Goal: Task Accomplishment & Management: Manage account settings

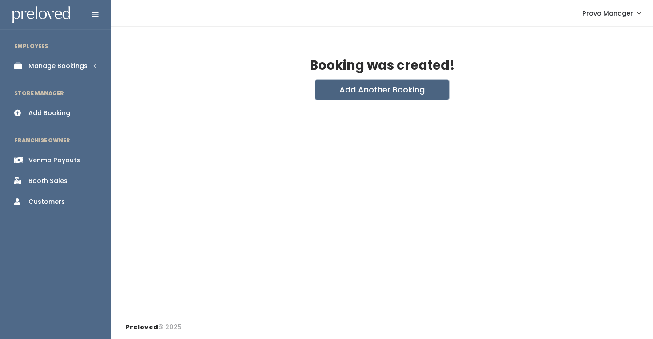
click at [342, 95] on button "Add Another Booking" at bounding box center [381, 90] width 133 height 20
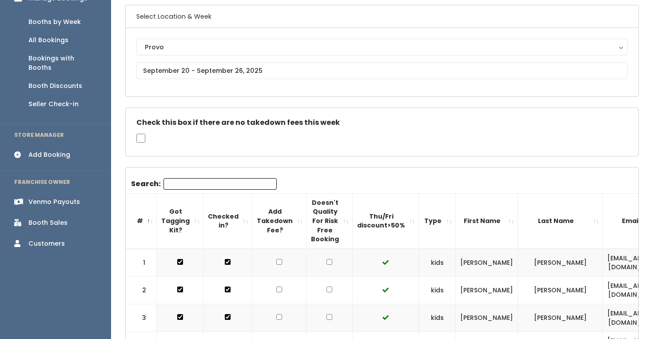
scroll to position [0, 179]
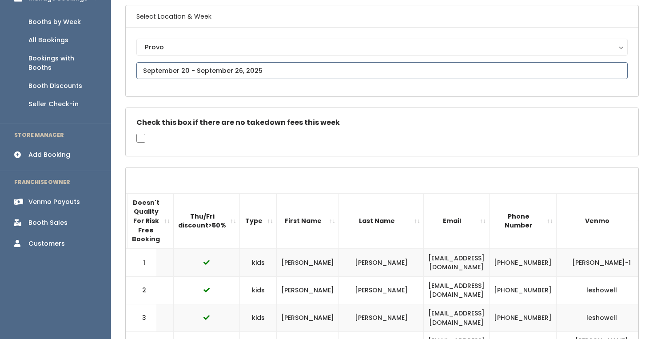
click at [180, 70] on input "text" at bounding box center [381, 70] width 491 height 17
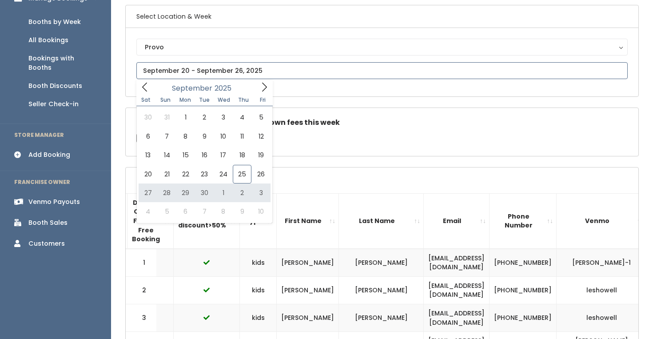
type input "September 27 to October 3"
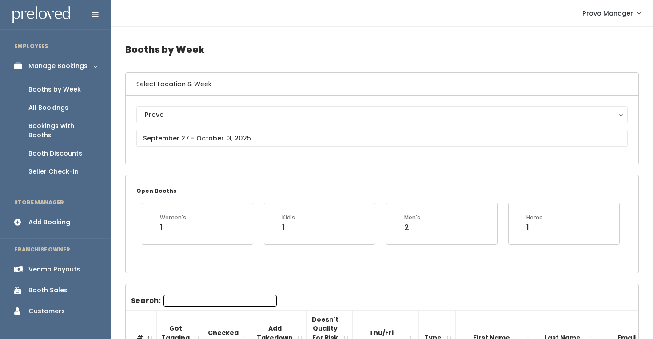
scroll to position [7, 0]
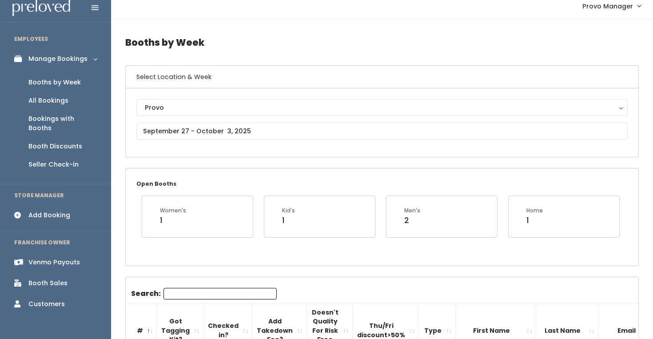
click at [193, 294] on input "Search:" at bounding box center [219, 294] width 113 height 12
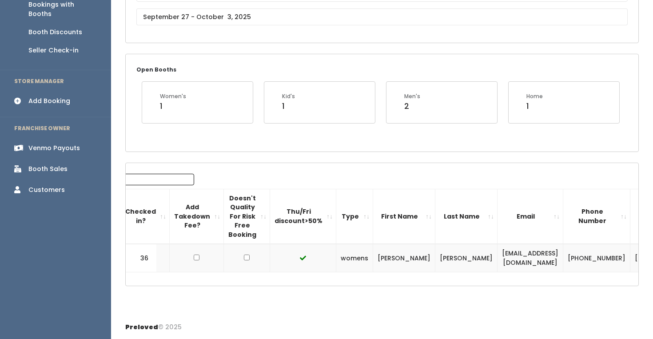
scroll to position [0, 83]
type input "shann"
drag, startPoint x: 512, startPoint y: 256, endPoint x: 436, endPoint y: 254, distance: 75.5
click at [497, 255] on td "[EMAIL_ADDRESS][DOMAIN_NAME]" at bounding box center [530, 258] width 66 height 28
copy td "[EMAIL_ADDRESS][DOMAIN_NAME]"
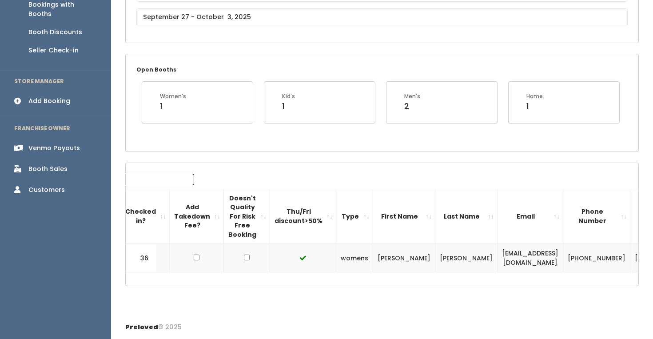
click at [385, 181] on div "Search: shann # Got Tagging Kit? Checked in? Add Takedown Fee? Doesn't Quality …" at bounding box center [299, 223] width 512 height 99
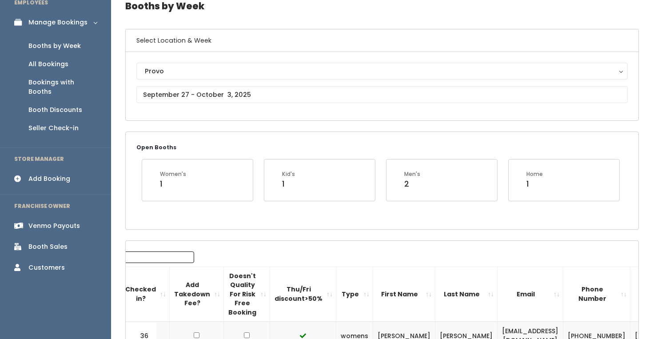
scroll to position [17, 0]
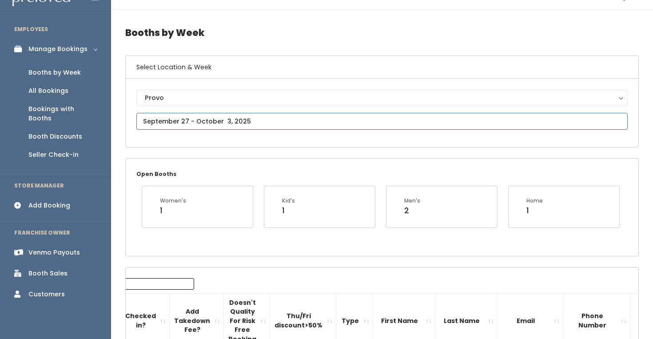
click at [207, 121] on input "text" at bounding box center [381, 121] width 491 height 17
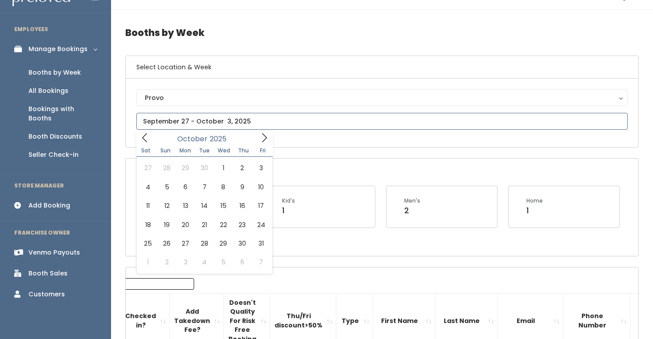
click at [258, 135] on span at bounding box center [264, 138] width 17 height 14
type input "October 18 to October 24"
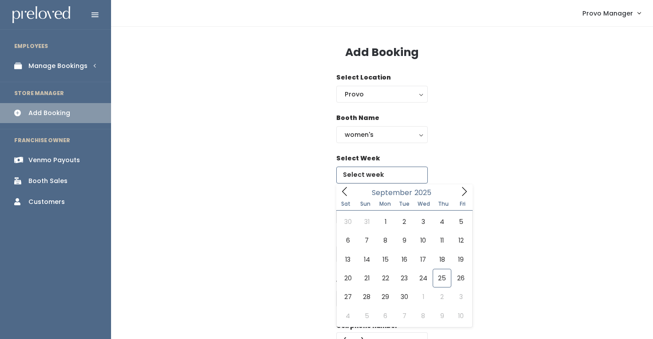
click at [363, 176] on input "text" at bounding box center [381, 175] width 91 height 17
click at [460, 192] on icon at bounding box center [464, 192] width 10 height 10
type input "[DATE] to [DATE]"
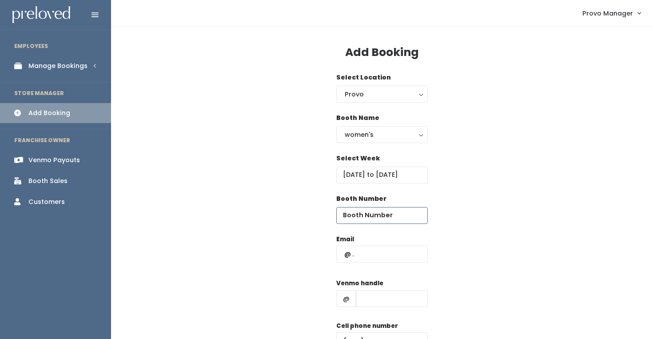
click at [350, 217] on input "number" at bounding box center [381, 215] width 91 height 17
click at [350, 265] on div "Email" at bounding box center [381, 252] width 91 height 37
click at [356, 260] on input "text" at bounding box center [381, 254] width 91 height 17
paste input "slbrodie14@gmail.com"
type input "slbrodie14@gmail.com"
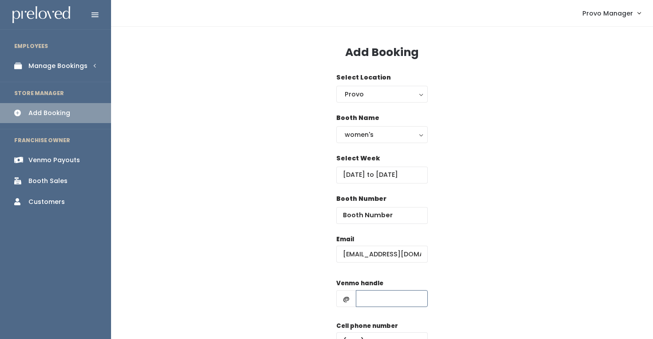
click at [375, 298] on input "text" at bounding box center [392, 298] width 72 height 17
type input "d"
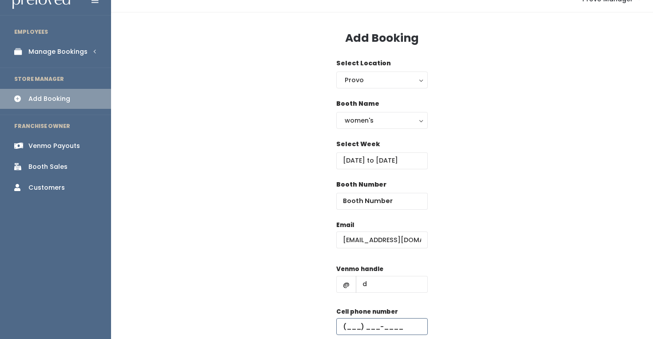
click at [390, 323] on input "text" at bounding box center [381, 326] width 91 height 17
type input "(555) 555-5555"
click at [384, 204] on input "number" at bounding box center [381, 201] width 91 height 17
type input "25"
click at [448, 189] on div "Booth Number 25" at bounding box center [381, 200] width 513 height 40
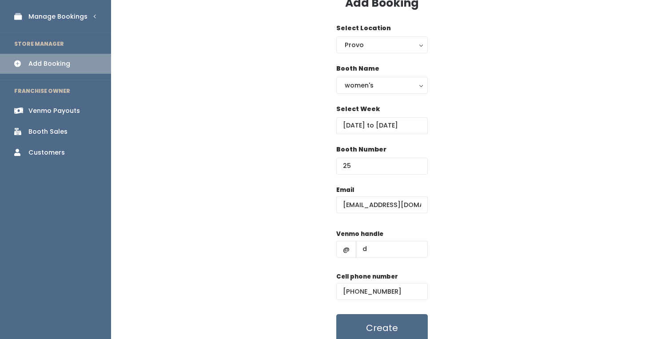
scroll to position [86, 0]
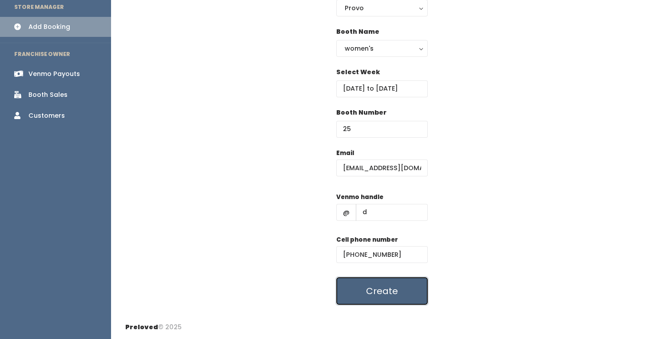
click at [368, 295] on button "Create" at bounding box center [381, 291] width 91 height 28
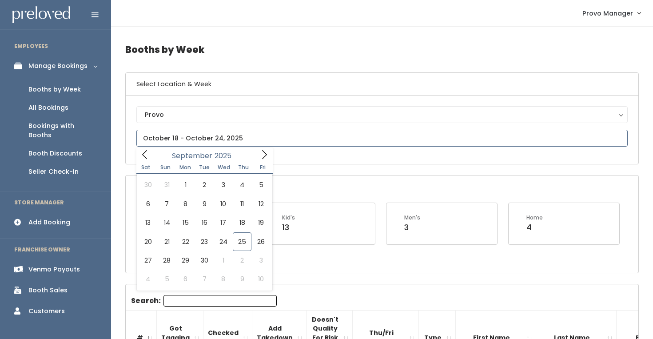
click at [201, 137] on input "text" at bounding box center [381, 138] width 491 height 17
click at [263, 153] on icon at bounding box center [264, 155] width 10 height 10
type input "[DATE] to [DATE]"
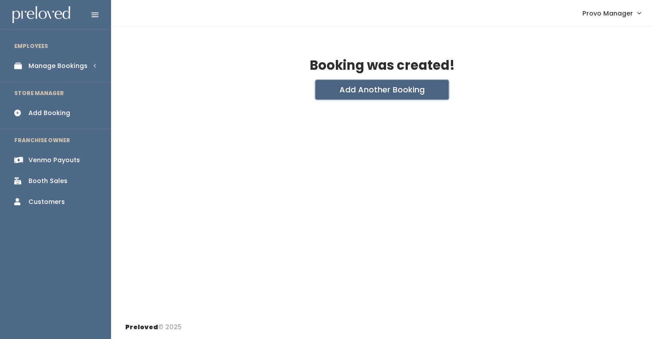
click at [328, 82] on button "Add Another Booking" at bounding box center [381, 90] width 133 height 20
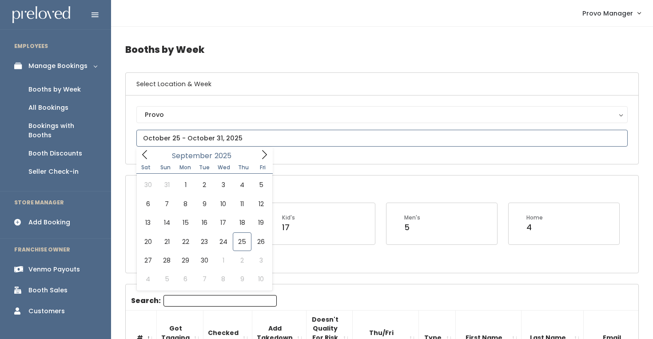
click at [178, 141] on input "text" at bounding box center [381, 138] width 491 height 17
type input "[DATE] to [DATE]"
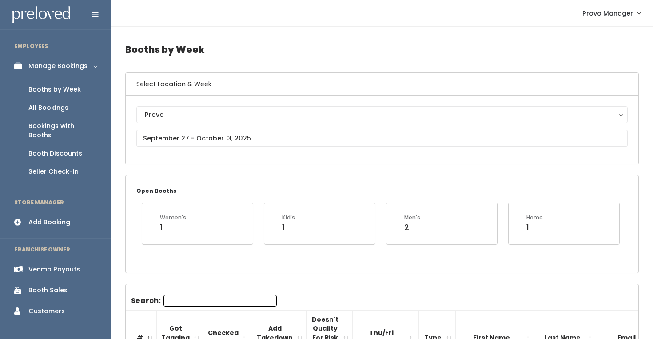
click at [191, 301] on input "Search:" at bounding box center [219, 301] width 113 height 12
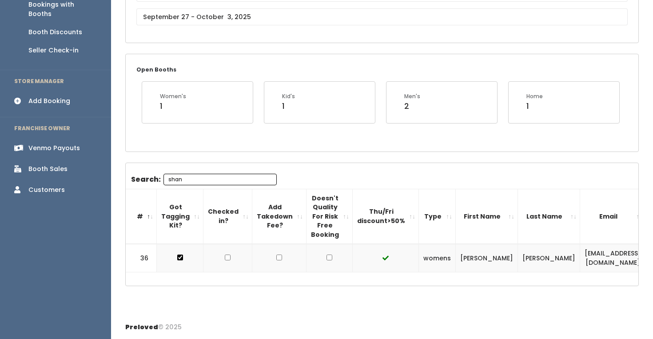
scroll to position [0, 83]
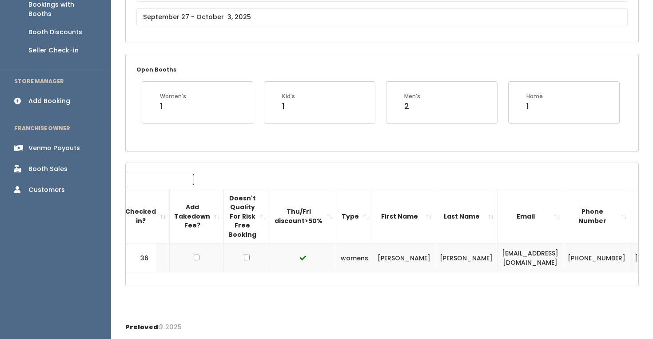
type input "shan"
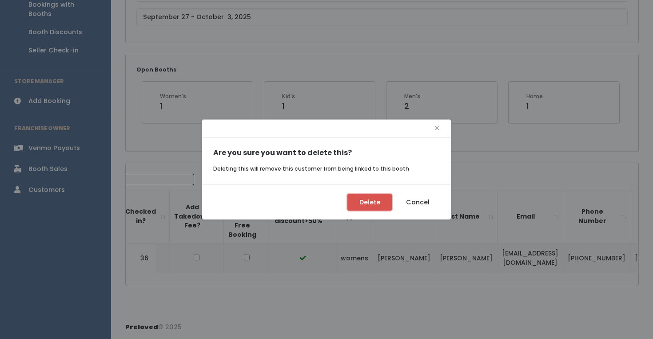
click at [373, 201] on button "Delete" at bounding box center [369, 202] width 44 height 17
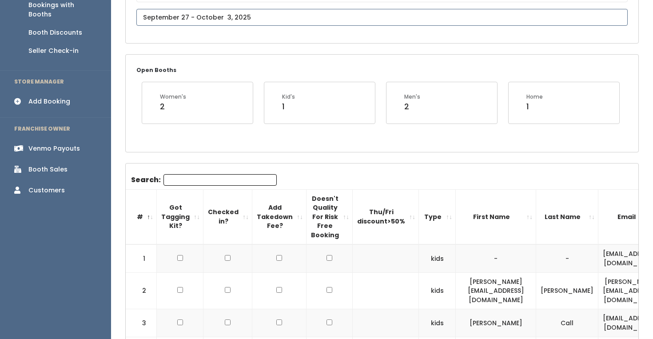
click at [217, 14] on input "text" at bounding box center [381, 17] width 491 height 17
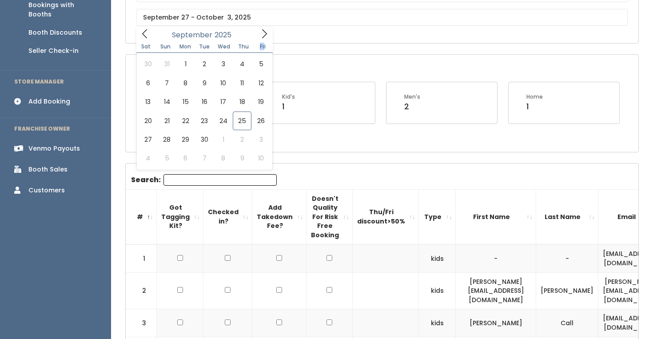
click at [263, 42] on div "Sat Sun Mon Tue Wed Thu Fri" at bounding box center [204, 46] width 136 height 12
click at [262, 36] on icon at bounding box center [264, 34] width 10 height 10
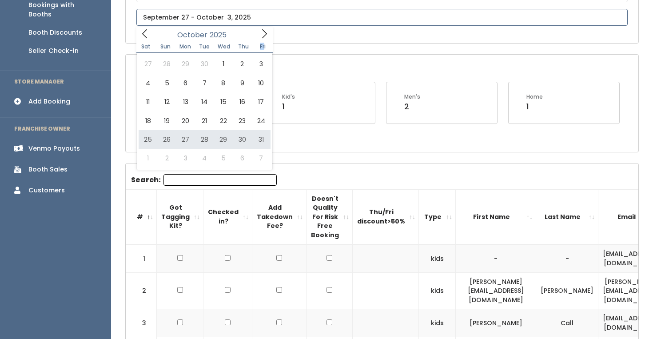
type input "[DATE] to [DATE]"
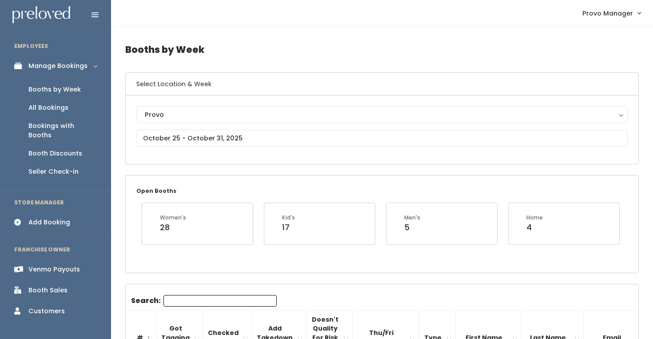
click at [196, 297] on input "Search:" at bounding box center [219, 301] width 113 height 12
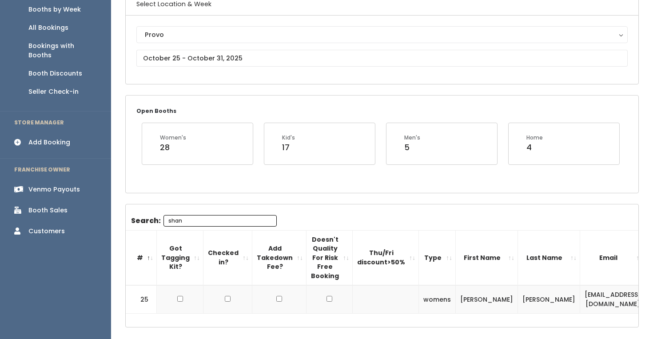
scroll to position [121, 0]
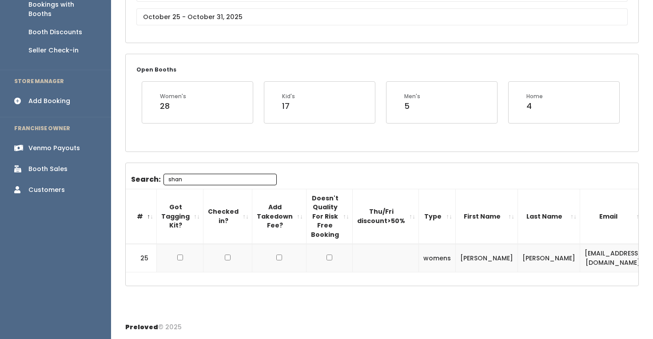
type input "shan"
click at [177, 261] on td at bounding box center [180, 258] width 47 height 28
click at [177, 257] on input "checkbox" at bounding box center [180, 257] width 6 height 6
checkbox input "true"
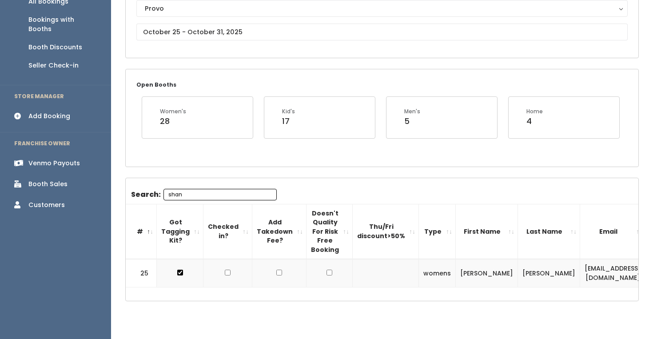
scroll to position [105, 0]
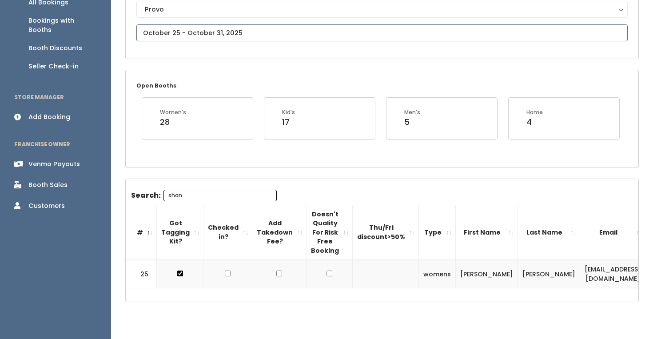
click at [170, 36] on input "text" at bounding box center [381, 32] width 491 height 17
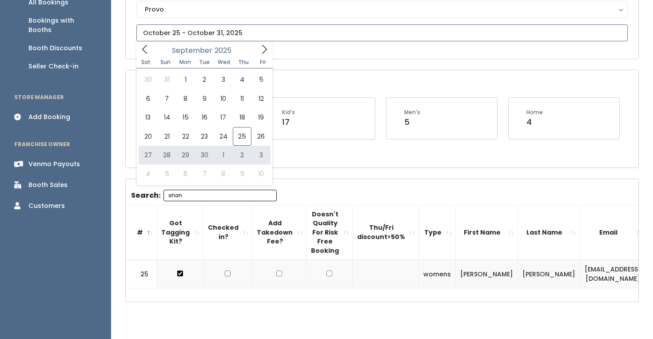
type input "September 27 to October 3"
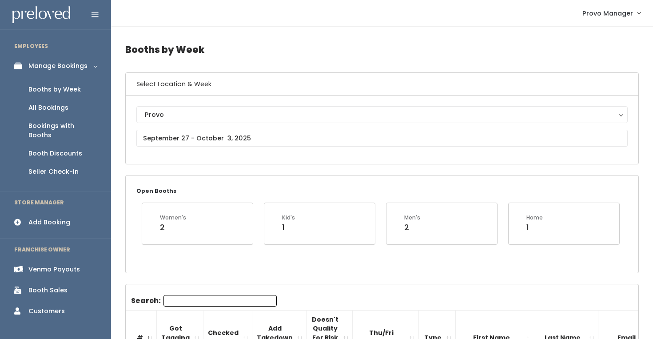
click at [174, 297] on input "Search:" at bounding box center [219, 301] width 113 height 12
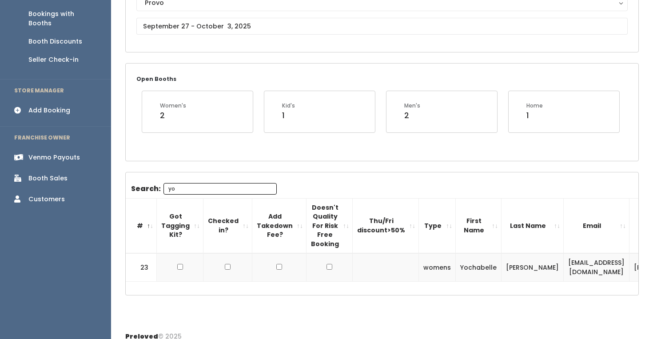
scroll to position [0, 95]
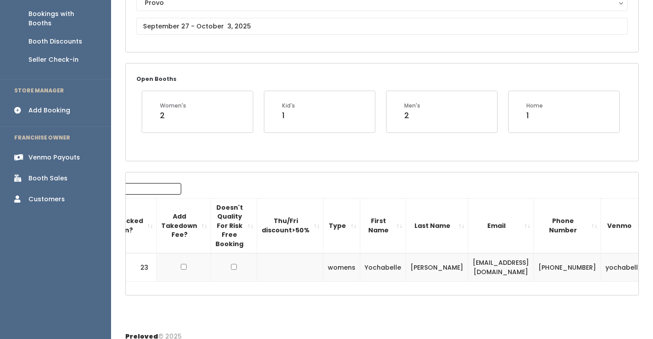
type input "yo"
drag, startPoint x: 511, startPoint y: 268, endPoint x: 433, endPoint y: 268, distance: 78.2
click at [468, 268] on td "yochabelle@gmail.com" at bounding box center [501, 267] width 66 height 28
copy td "yochabelle@gmail.com"
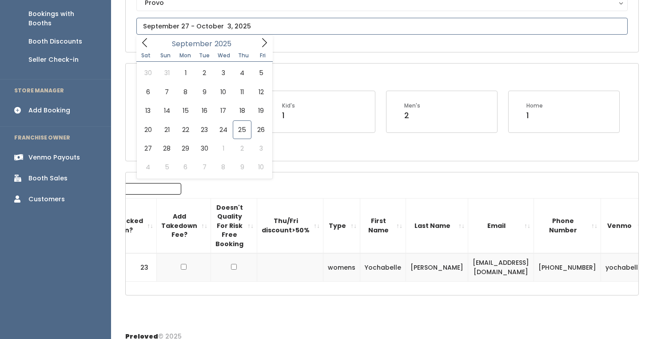
click at [233, 21] on input "text" at bounding box center [381, 26] width 491 height 17
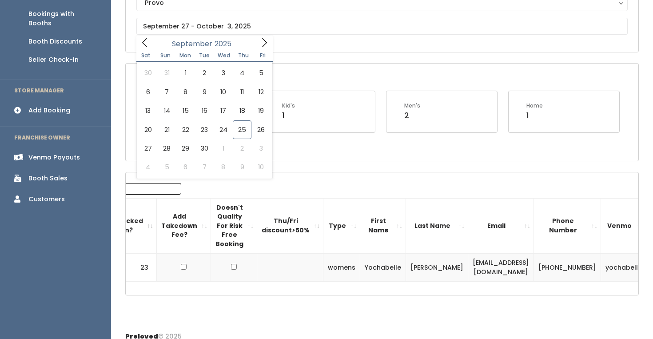
click at [260, 50] on div "Sat Sun Mon Tue Wed Thu Fri" at bounding box center [204, 55] width 136 height 12
click at [260, 44] on icon at bounding box center [264, 43] width 10 height 10
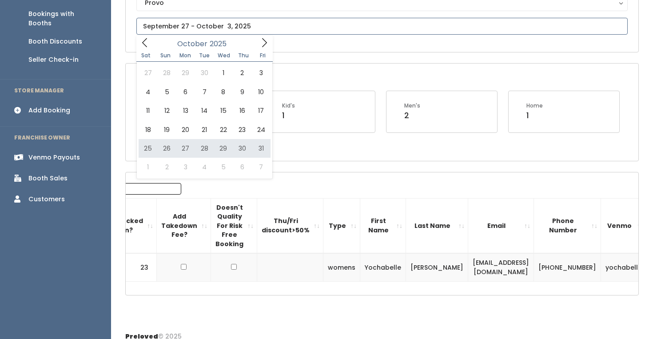
type input "October 25 to October 31"
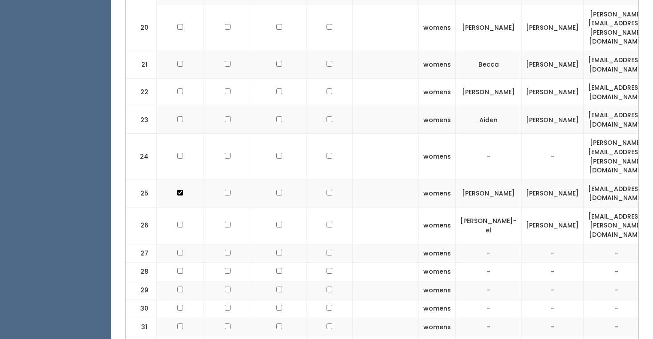
scroll to position [735, 0]
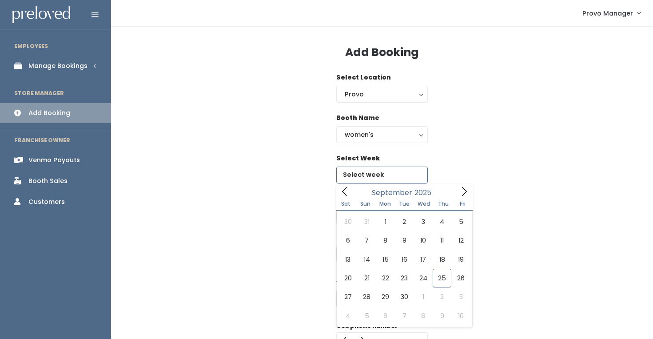
click at [385, 179] on input "text" at bounding box center [381, 175] width 91 height 17
click at [464, 196] on span at bounding box center [464, 191] width 17 height 14
type input "October 25 to October 31"
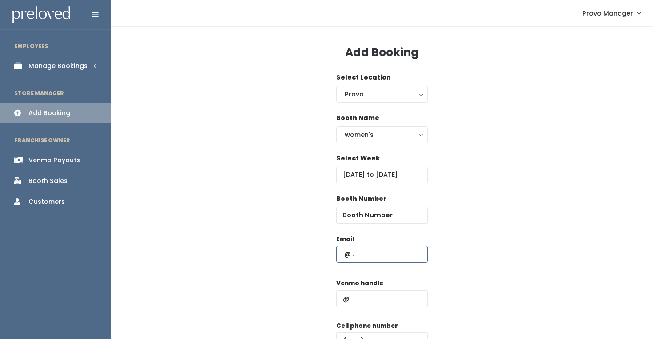
click at [363, 253] on input "text" at bounding box center [381, 254] width 91 height 17
paste input "yochabelle@gmail.com"
type input "yochabelle@gmail.com"
click at [381, 218] on input "number" at bounding box center [381, 215] width 91 height 17
click at [360, 285] on label "Venmo handle" at bounding box center [359, 283] width 47 height 9
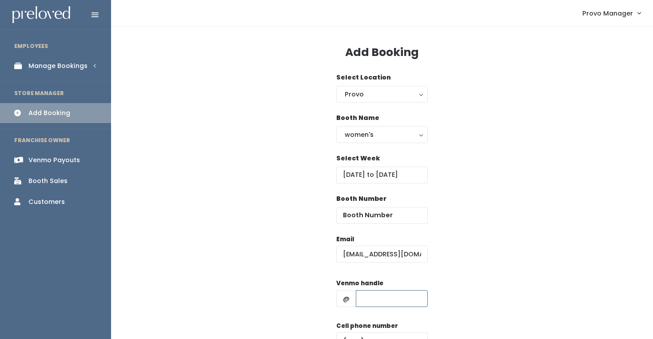
click at [366, 294] on input "text" at bounding box center [392, 298] width 72 height 17
type input "d"
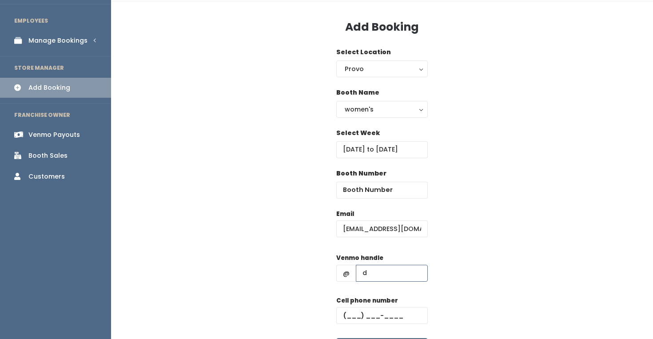
scroll to position [30, 0]
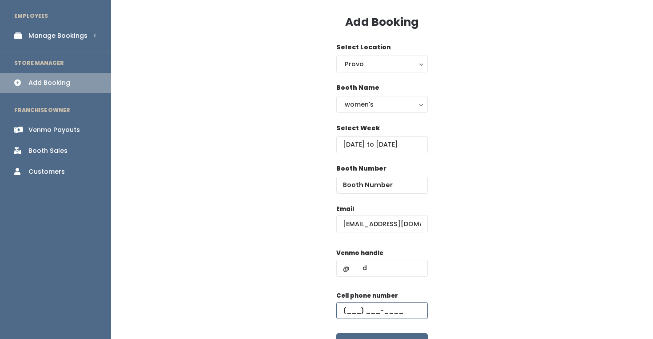
click at [387, 315] on input "text" at bounding box center [381, 310] width 91 height 17
type input "[PHONE_NUMBER]"
click at [359, 185] on input "number" at bounding box center [381, 185] width 91 height 17
type input "27"
click at [521, 231] on div "Email yochabelle@gmail.com Venmo handle @ d Cell phone number (555) 555-5555 Cr…" at bounding box center [381, 282] width 513 height 157
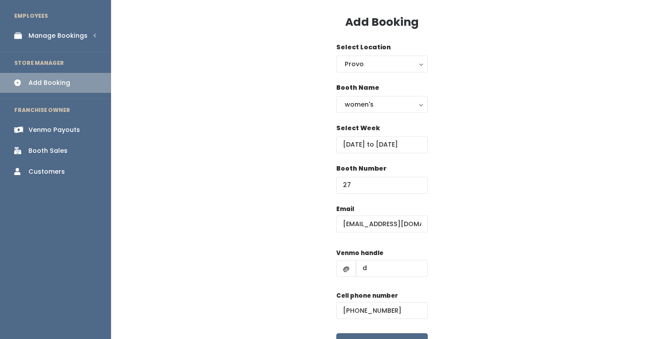
scroll to position [56, 0]
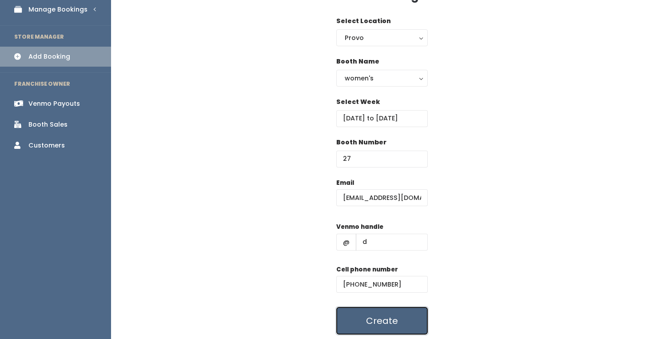
click at [368, 319] on button "Create" at bounding box center [381, 321] width 91 height 28
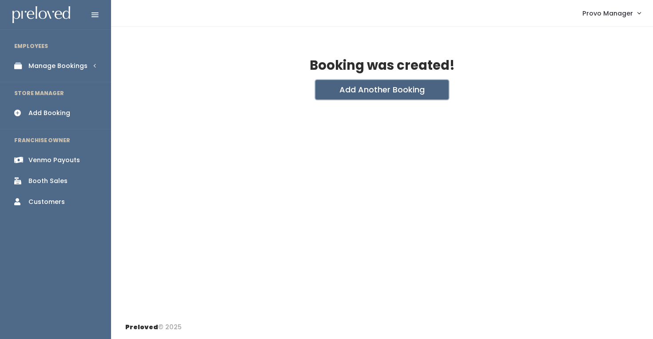
click at [416, 91] on button "Add Another Booking" at bounding box center [381, 90] width 133 height 20
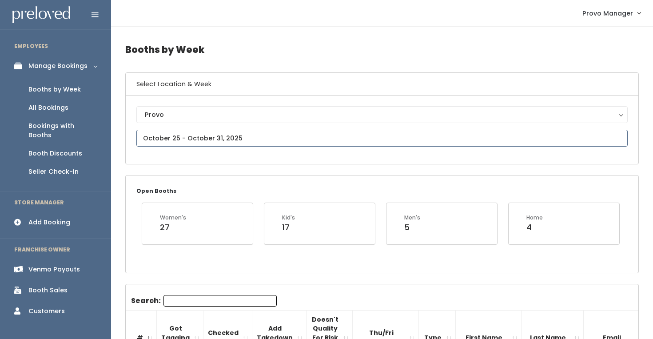
click at [212, 136] on input "text" at bounding box center [381, 138] width 491 height 17
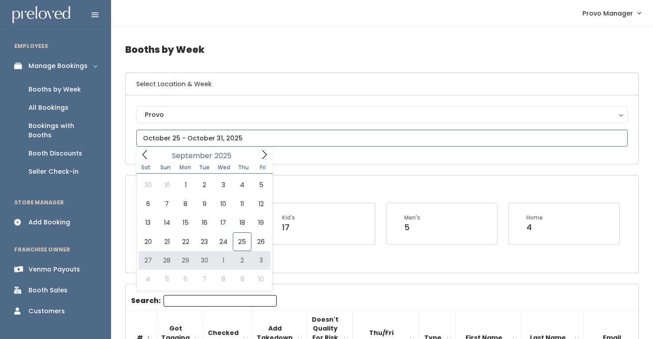
type input "September 27 to October 3"
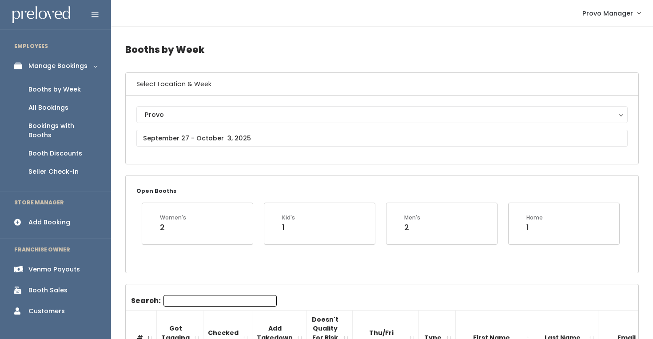
click at [192, 300] on input "Search:" at bounding box center [219, 301] width 113 height 12
paste input "[EMAIL_ADDRESS][DOMAIN_NAME]"
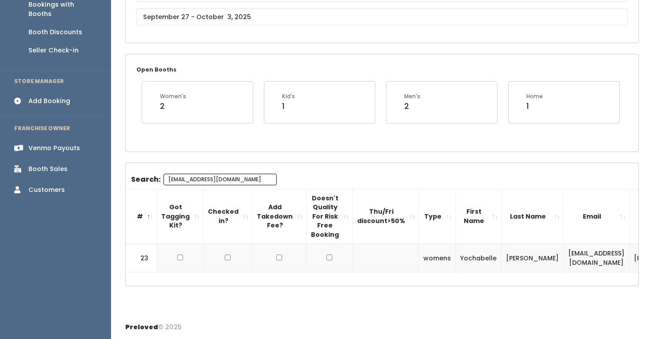
scroll to position [0, 95]
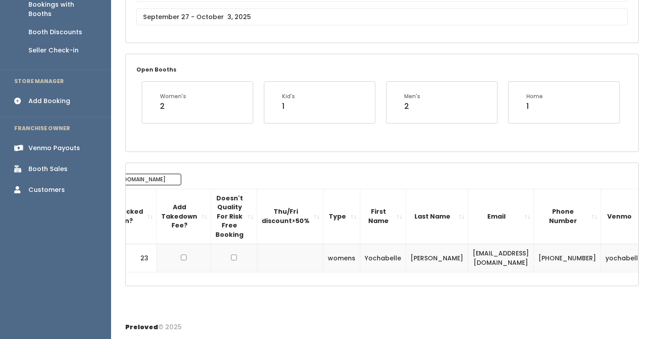
type input "[EMAIL_ADDRESS][DOMAIN_NAME]"
click at [652, 253] on button "button" at bounding box center [663, 258] width 12 height 12
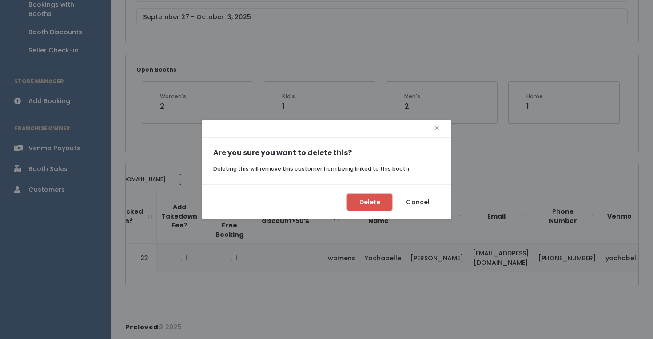
click at [367, 202] on button "Delete" at bounding box center [369, 202] width 44 height 17
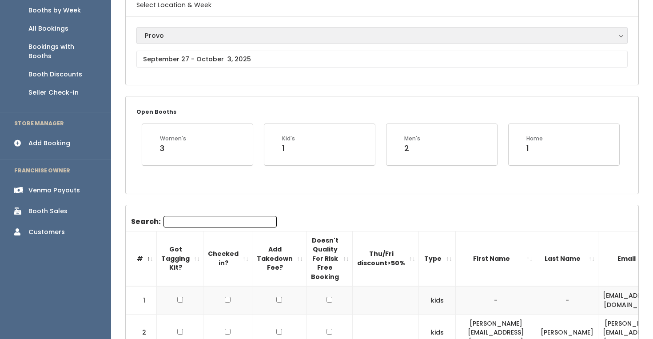
scroll to position [67, 0]
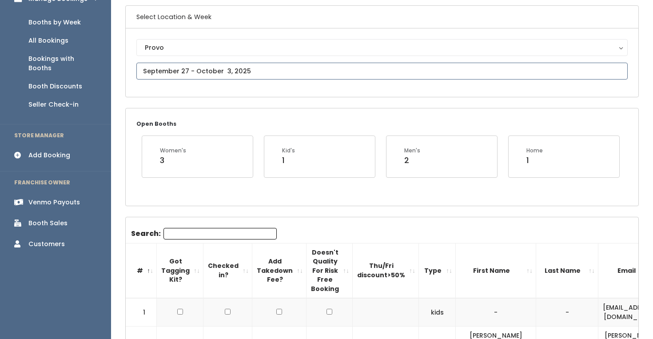
click at [196, 68] on input "text" at bounding box center [381, 71] width 491 height 17
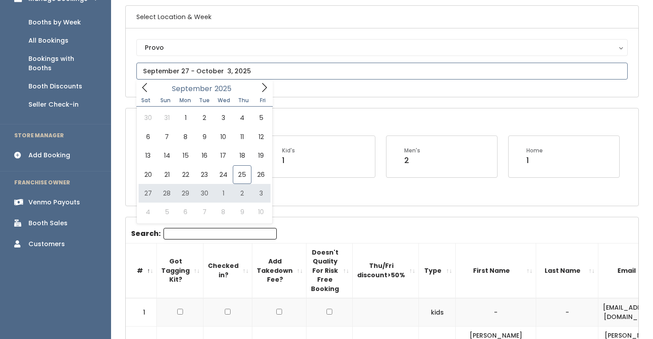
type input "[DATE] to [DATE]"
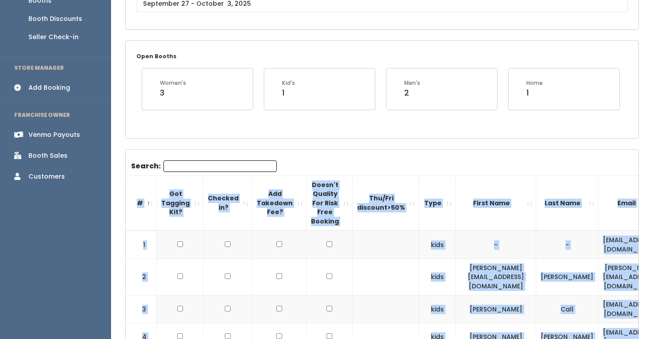
drag, startPoint x: 593, startPoint y: 258, endPoint x: 149, endPoint y: 190, distance: 449.7
copy table "# Got Tagging Kit? Checked in? Add Takedown Fee? Doesn't Quality For Risk Free …"
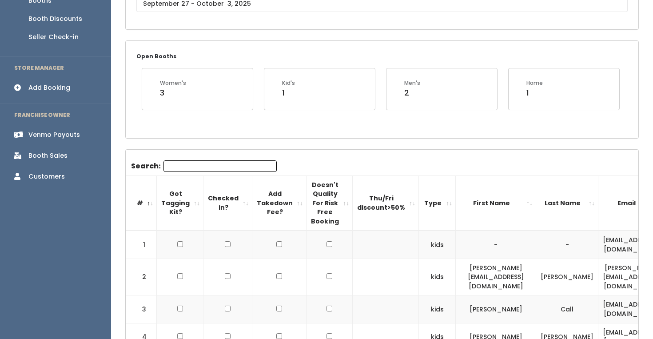
click at [237, 135] on div "Open Booths Women's 3 Kid's 1 Men's 2 Home 1" at bounding box center [382, 89] width 512 height 97
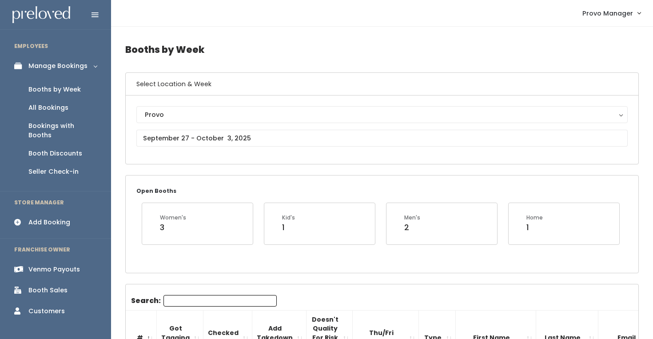
click at [70, 82] on link "Booths by Week" at bounding box center [55, 89] width 111 height 18
click at [206, 131] on input "text" at bounding box center [381, 138] width 491 height 17
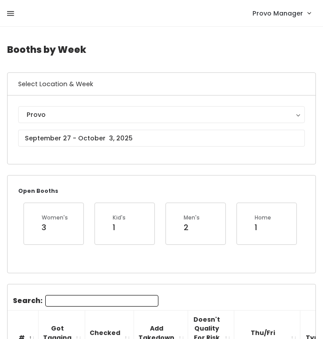
click at [10, 12] on icon at bounding box center [10, 14] width 7 height 8
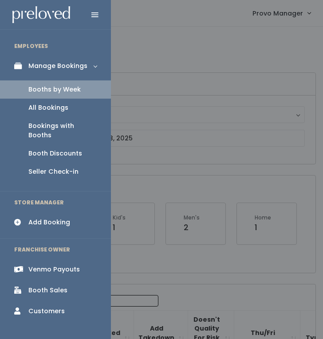
click at [121, 98] on div at bounding box center [161, 169] width 323 height 339
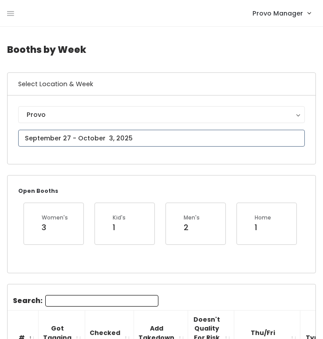
click at [112, 140] on input "text" at bounding box center [161, 138] width 287 height 17
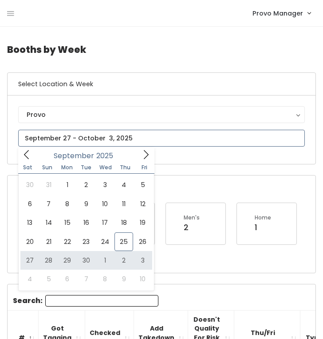
type input "September 27 to October 3"
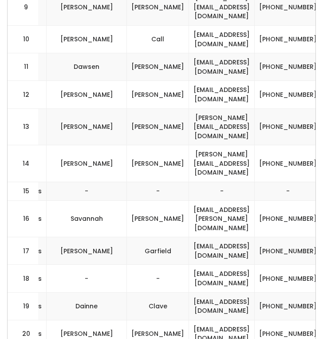
scroll to position [0, 293]
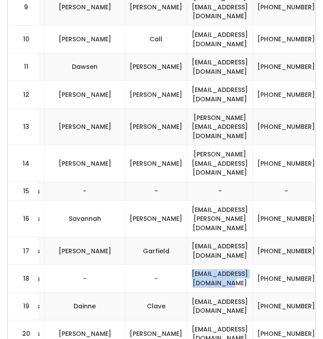
drag, startPoint x: 186, startPoint y: 229, endPoint x: 286, endPoint y: 231, distance: 100.4
click at [253, 265] on td "amber.helfrich2@gmail.com" at bounding box center [220, 279] width 66 height 28
copy td "amber.helfrich2@gmail.com"
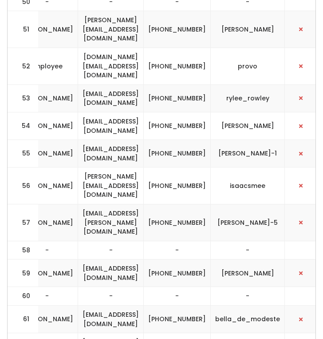
scroll to position [0, 408]
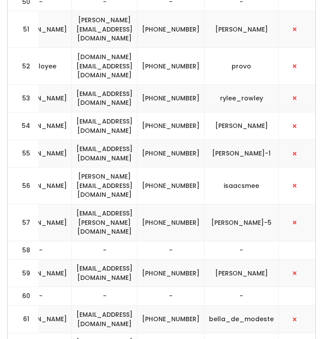
drag, startPoint x: 71, startPoint y: 208, endPoint x: 170, endPoint y: 211, distance: 98.6
copy td "lynnlynnmalaga@gmail.com"
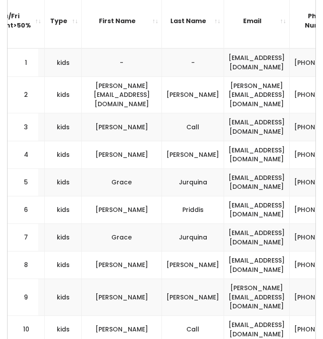
scroll to position [0, 0]
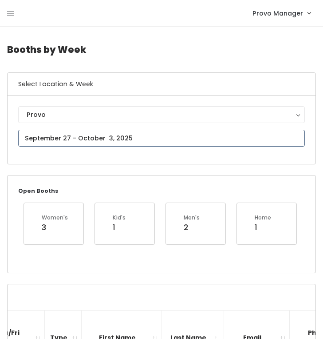
click at [121, 142] on input "text" at bounding box center [161, 138] width 287 height 17
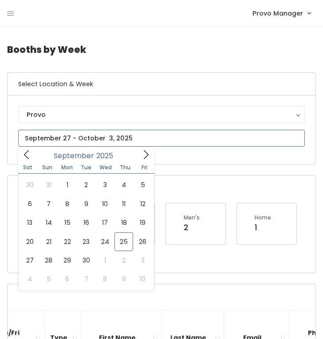
click at [149, 153] on icon at bounding box center [146, 155] width 10 height 10
type input "2026"
click at [149, 153] on icon at bounding box center [146, 155] width 10 height 10
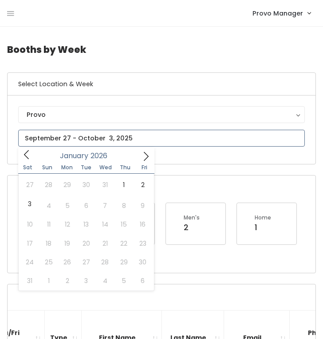
click at [149, 153] on icon at bounding box center [146, 156] width 10 height 10
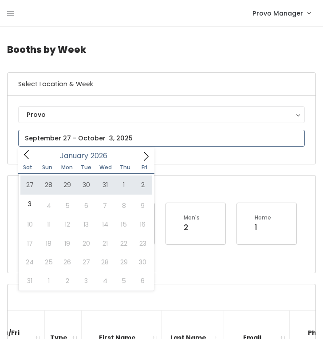
type input "December 27 to January 2"
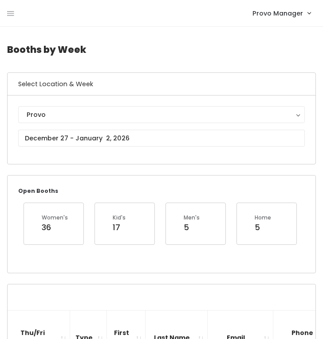
click at [112, 128] on div "Provo Provo" at bounding box center [161, 129] width 287 height 47
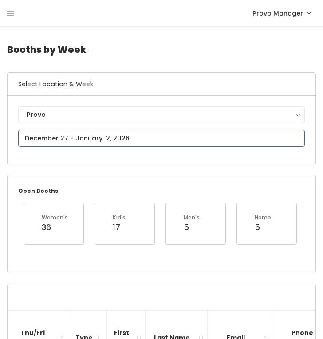
click at [112, 138] on input "text" at bounding box center [161, 138] width 287 height 17
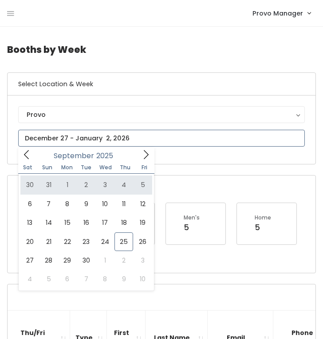
click at [147, 156] on icon at bounding box center [146, 154] width 5 height 9
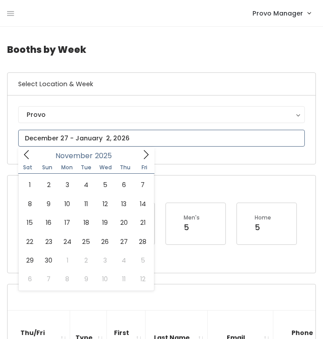
click at [147, 156] on icon at bounding box center [146, 154] width 5 height 9
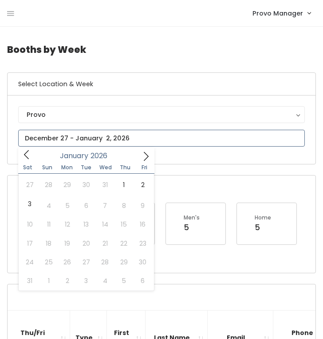
click at [147, 156] on icon at bounding box center [146, 156] width 10 height 10
type input "2025"
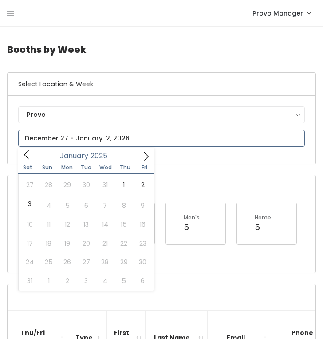
click at [30, 155] on icon at bounding box center [27, 155] width 10 height 10
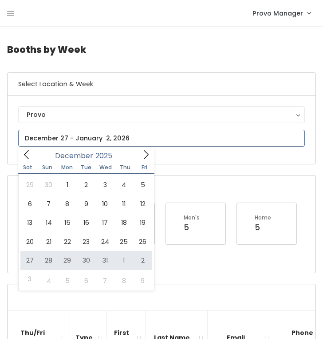
type input "December 27 to January 2"
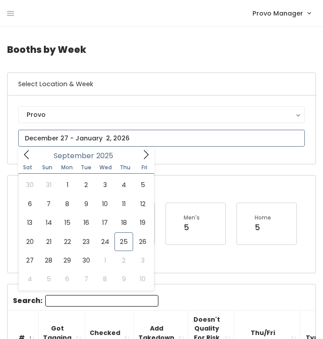
click at [114, 138] on input "text" at bounding box center [161, 138] width 287 height 17
click at [134, 153] on div "[DATE]" at bounding box center [86, 154] width 102 height 14
click at [139, 153] on span at bounding box center [146, 154] width 17 height 14
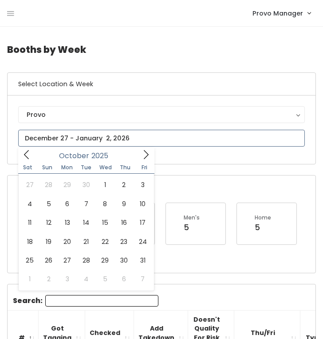
click at [139, 153] on span at bounding box center [146, 154] width 17 height 14
type input "2025"
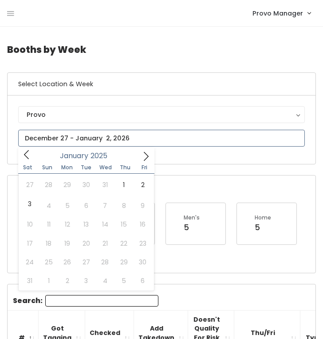
click at [29, 151] on icon at bounding box center [27, 155] width 10 height 10
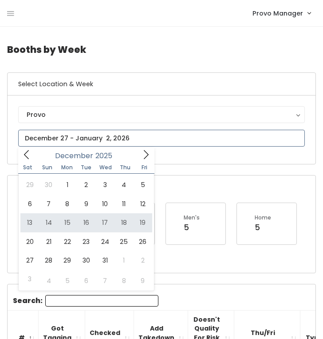
type input "[DATE] to [DATE]"
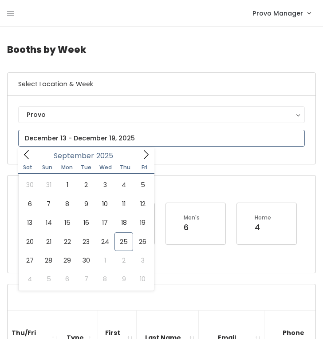
click at [125, 138] on input "text" at bounding box center [161, 138] width 287 height 17
click at [146, 157] on icon at bounding box center [146, 154] width 5 height 9
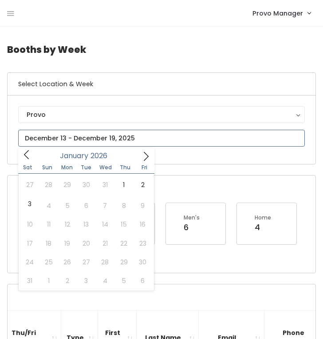
click at [146, 157] on icon at bounding box center [146, 156] width 10 height 10
type input "2025"
click at [26, 155] on icon at bounding box center [27, 155] width 10 height 10
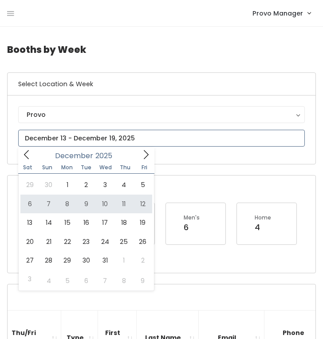
type input "December 6 to December 12"
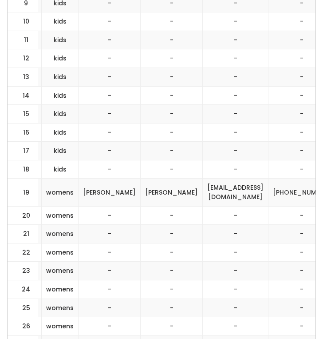
scroll to position [0, 308]
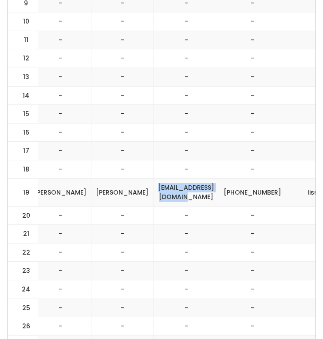
drag, startPoint x: 187, startPoint y: 192, endPoint x: 93, endPoint y: 191, distance: 93.3
click at [154, 191] on td "[EMAIL_ADDRESS][DOMAIN_NAME]" at bounding box center [187, 193] width 66 height 28
copy td "[EMAIL_ADDRESS][DOMAIN_NAME]"
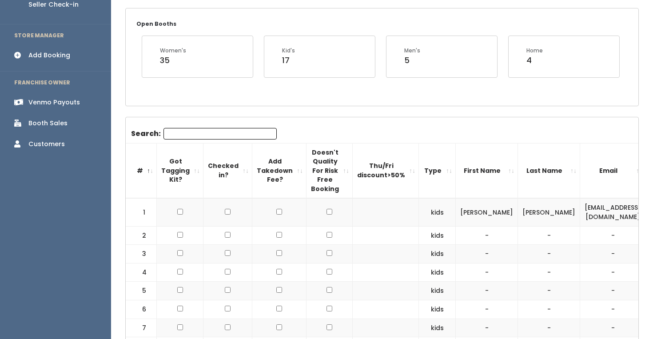
scroll to position [0, 0]
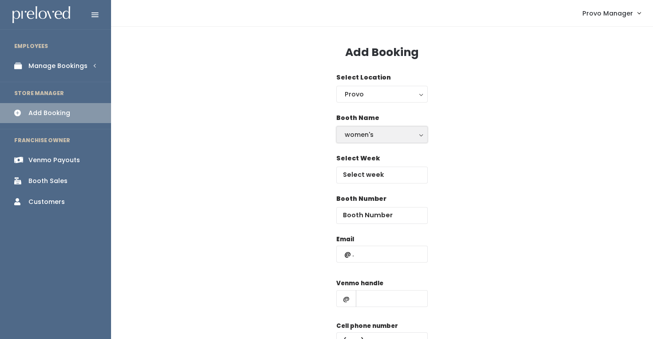
click at [371, 133] on div "women's" at bounding box center [382, 135] width 75 height 10
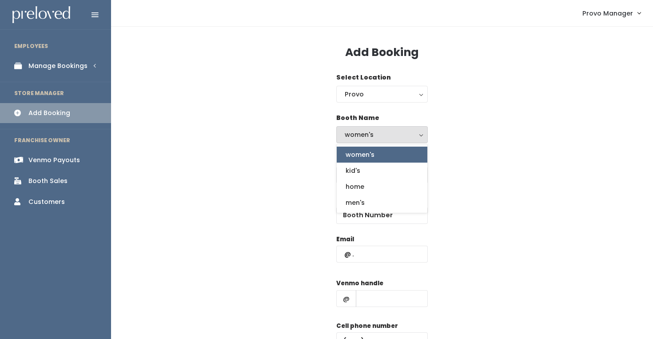
click at [489, 146] on div "Booth Name women's kid's home men's women's women's kid's home men's" at bounding box center [381, 133] width 513 height 40
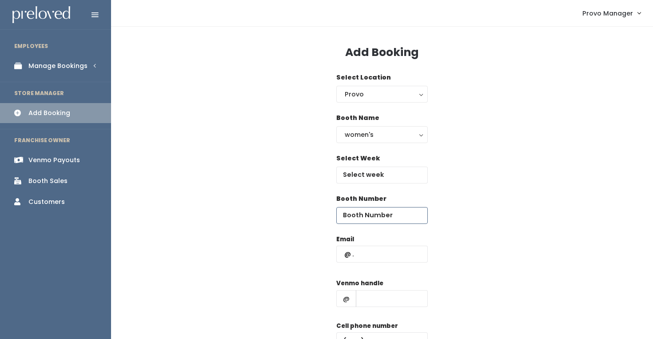
click at [372, 210] on input "number" at bounding box center [381, 215] width 91 height 17
click at [381, 183] on body "EMPLOYEES Manage Bookings Booths by Week All Bookings Bookings with Booths Boot…" at bounding box center [326, 212] width 653 height 425
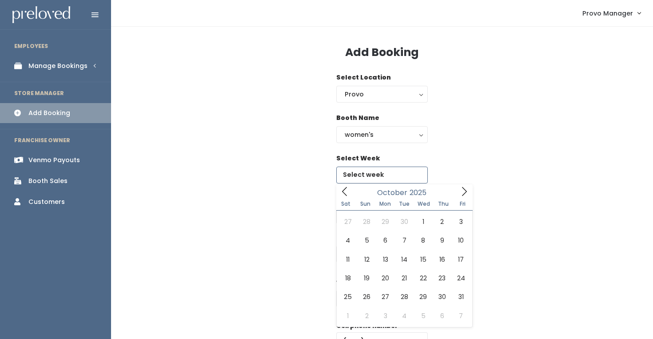
click at [464, 192] on icon at bounding box center [464, 192] width 10 height 10
click at [463, 196] on span at bounding box center [464, 191] width 17 height 14
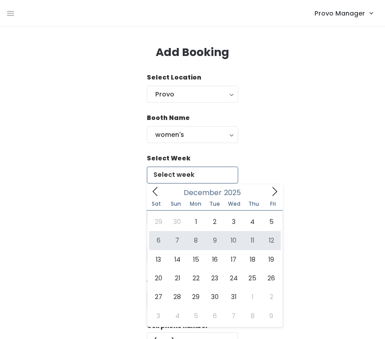
type input "[DATE] to [DATE]"
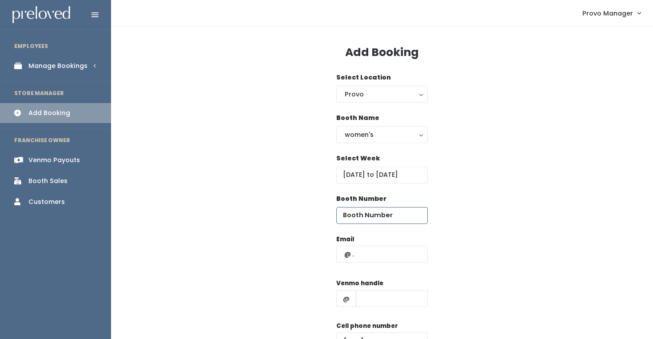
click at [405, 222] on input "number" at bounding box center [381, 215] width 91 height 17
type input "54"
click at [377, 257] on input "text" at bounding box center [381, 254] width 91 height 17
paste input "[EMAIL_ADDRESS][DOMAIN_NAME]"
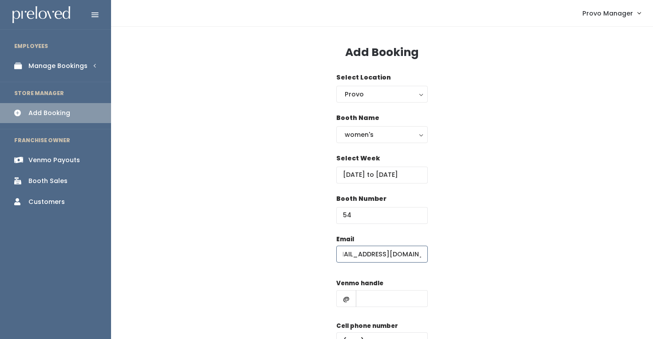
type input "[EMAIL_ADDRESS][DOMAIN_NAME]"
click at [373, 284] on label "Venmo handle" at bounding box center [359, 283] width 47 height 9
click at [373, 297] on input "text" at bounding box center [392, 298] width 72 height 17
type input "d"
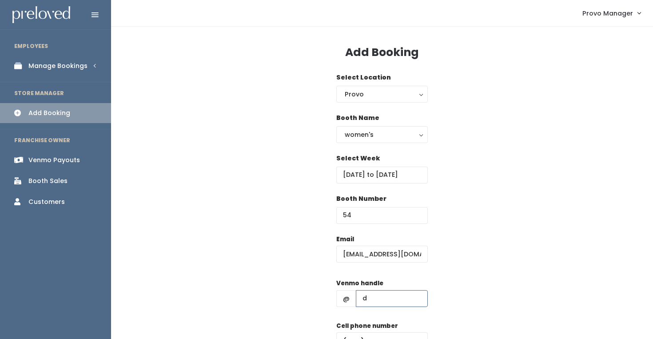
scroll to position [12, 0]
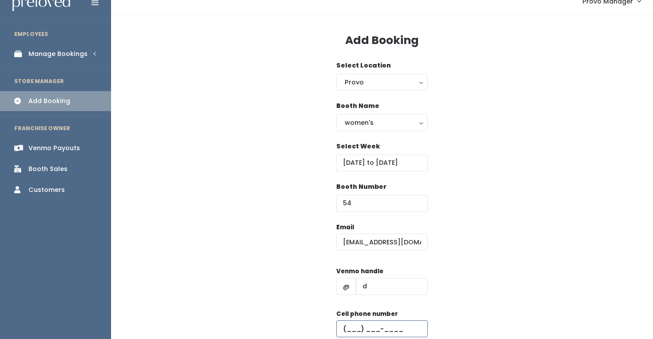
click at [406, 323] on input "text" at bounding box center [381, 328] width 91 height 17
type input "[PHONE_NUMBER]"
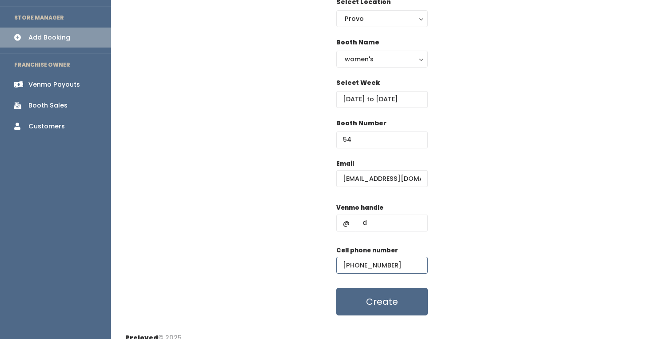
scroll to position [86, 0]
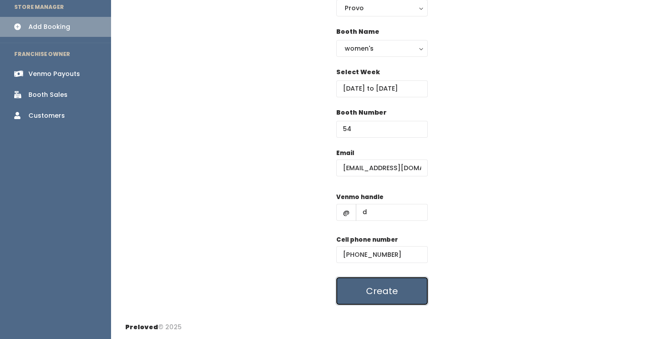
click at [375, 290] on button "Create" at bounding box center [381, 291] width 91 height 28
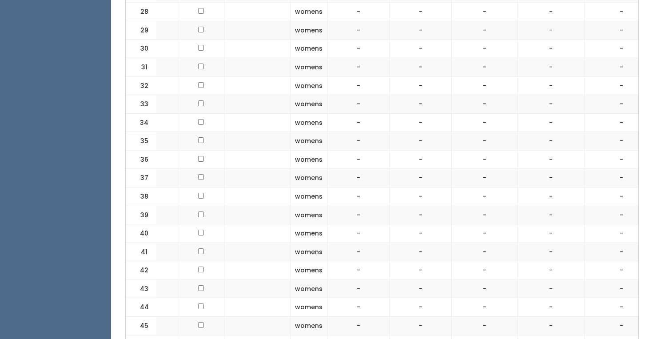
scroll to position [611, 0]
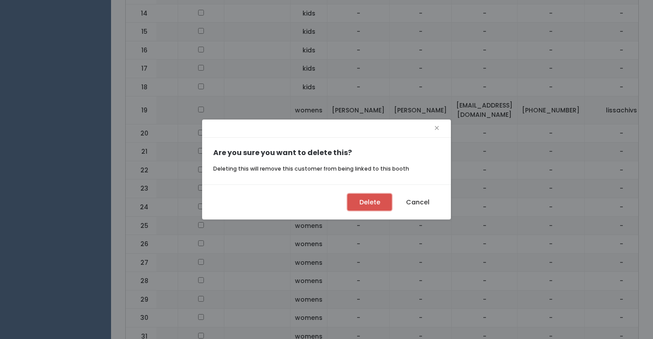
click at [367, 203] on button "Delete" at bounding box center [369, 202] width 44 height 17
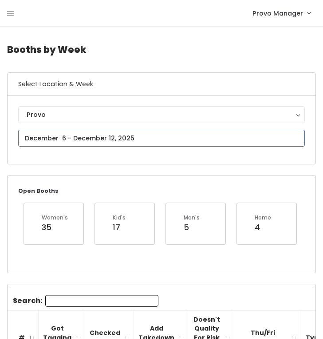
click at [134, 138] on input "text" at bounding box center [161, 138] width 287 height 17
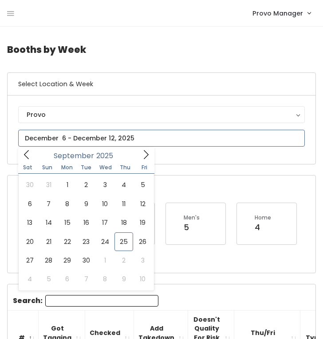
click at [146, 158] on icon at bounding box center [146, 155] width 10 height 10
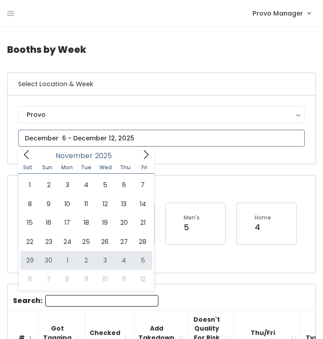
type input "[DATE] to [DATE]"
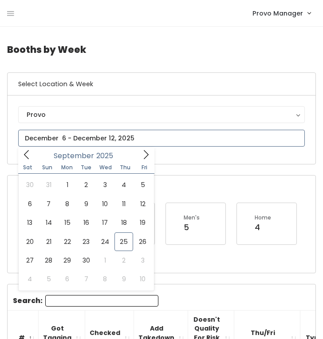
click at [149, 156] on icon at bounding box center [146, 155] width 10 height 10
click at [148, 155] on icon at bounding box center [146, 155] width 10 height 10
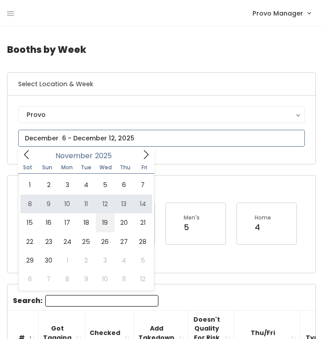
type input "November 15 to November 21"
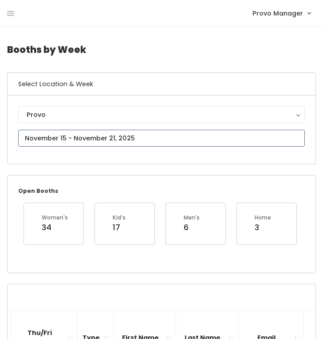
click at [112, 137] on input "text" at bounding box center [161, 138] width 287 height 17
click at [113, 137] on input "text" at bounding box center [161, 138] width 287 height 17
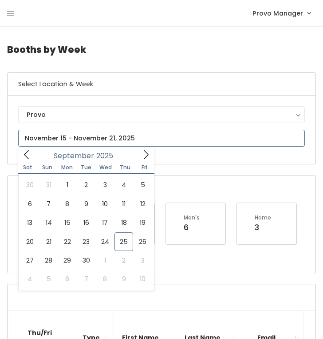
click at [143, 154] on icon at bounding box center [146, 155] width 10 height 10
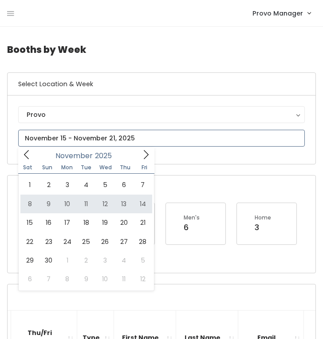
type input "November 8 to November 14"
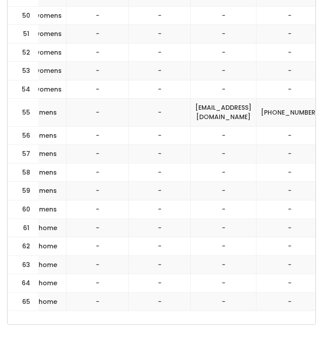
scroll to position [1394, 0]
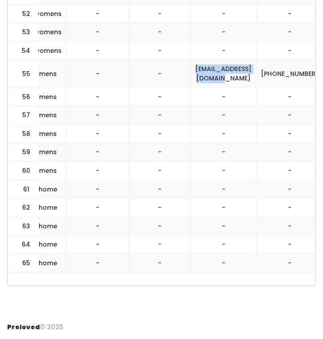
drag, startPoint x: 226, startPoint y: 75, endPoint x: 142, endPoint y: 75, distance: 84.4
click at [191, 75] on td "[EMAIL_ADDRESS][DOMAIN_NAME]" at bounding box center [224, 74] width 66 height 28
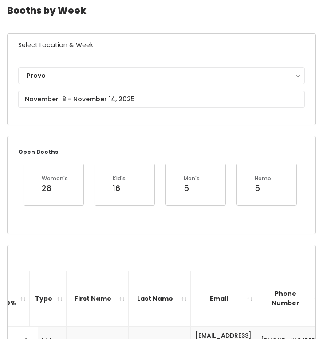
scroll to position [12, 0]
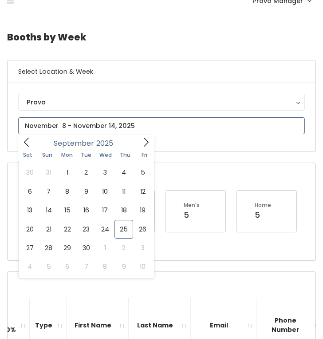
click at [115, 127] on input "text" at bounding box center [161, 125] width 287 height 17
click at [140, 139] on span at bounding box center [146, 142] width 17 height 14
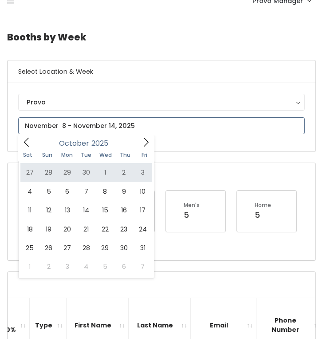
click at [149, 140] on icon at bounding box center [146, 142] width 10 height 10
type input "[DATE] to [DATE]"
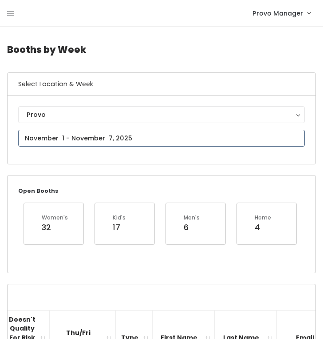
click at [129, 143] on input "text" at bounding box center [161, 138] width 287 height 17
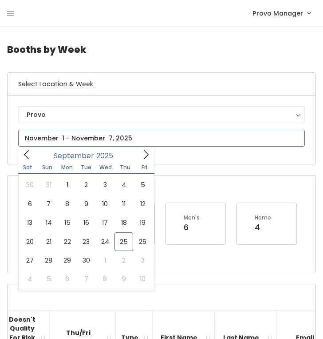
click at [146, 154] on icon at bounding box center [146, 155] width 10 height 10
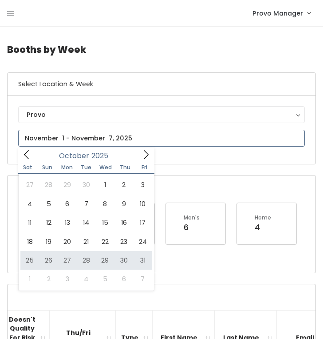
type input "October 25 to October 31"
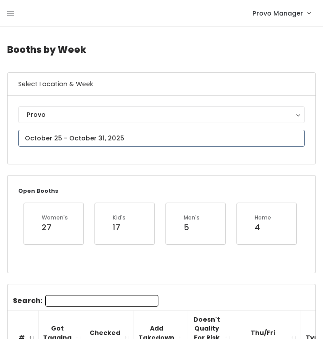
click at [156, 132] on input "text" at bounding box center [161, 138] width 287 height 17
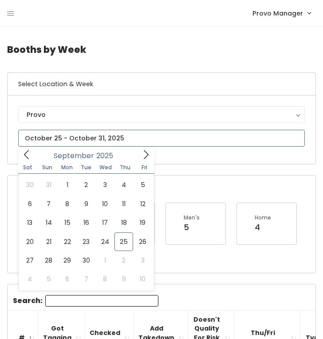
click at [150, 155] on icon at bounding box center [146, 155] width 10 height 10
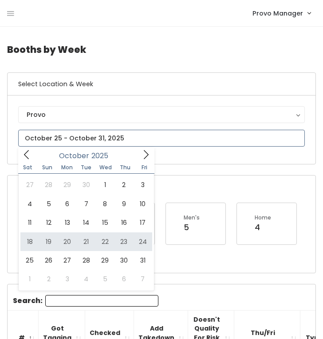
type input "October 18 to October 24"
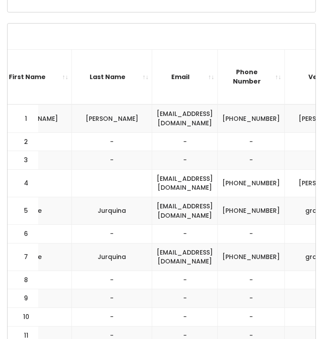
scroll to position [0, 341]
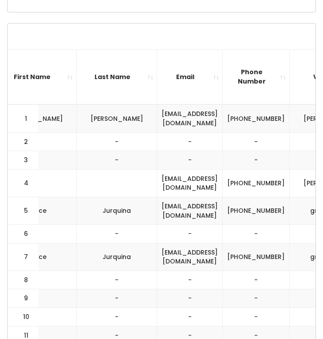
drag, startPoint x: 294, startPoint y: 186, endPoint x: 246, endPoint y: 180, distance: 47.9
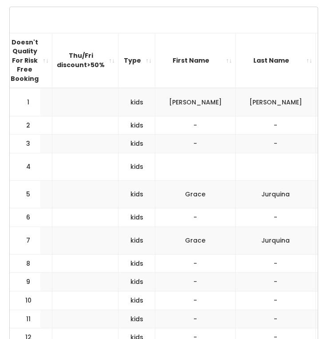
scroll to position [0, 0]
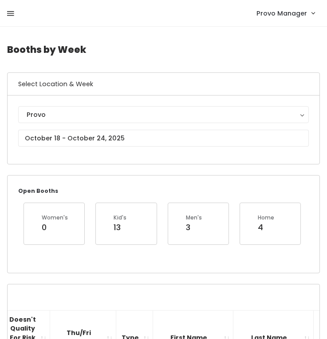
click at [11, 12] on icon at bounding box center [10, 14] width 7 height 8
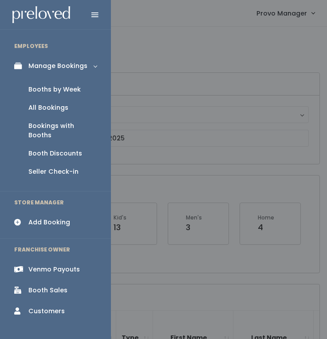
click at [58, 149] on div "Booth Discounts" at bounding box center [55, 153] width 54 height 9
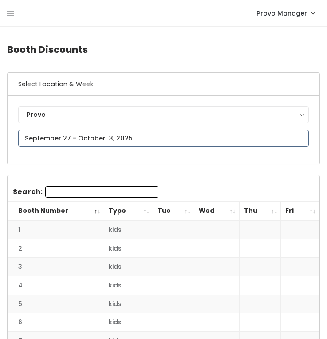
click at [128, 134] on input "text" at bounding box center [163, 138] width 291 height 17
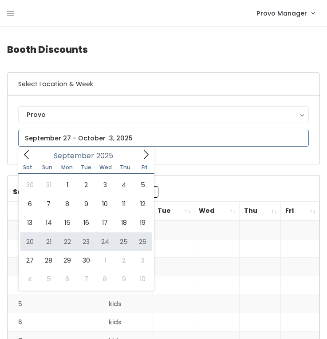
type input "September 20 to September 26"
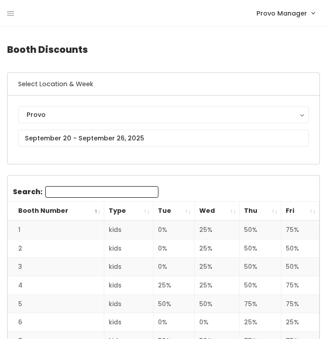
click at [314, 210] on th "Fri" at bounding box center [301, 211] width 38 height 19
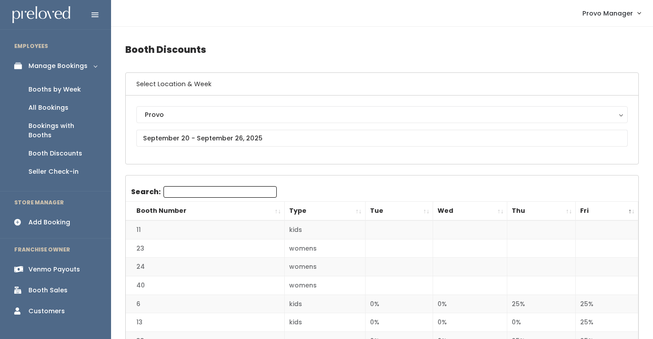
click at [52, 88] on div "Booths by Week" at bounding box center [54, 89] width 52 height 9
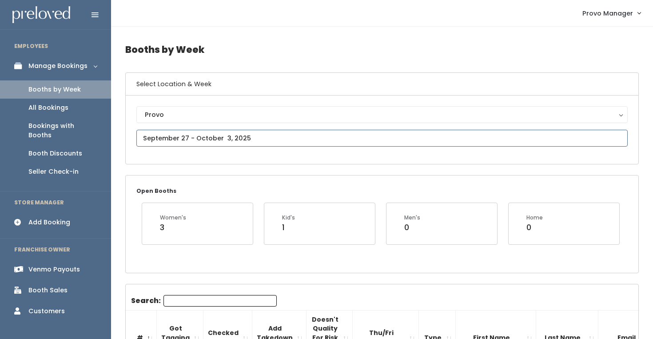
click at [187, 144] on input "text" at bounding box center [381, 138] width 491 height 17
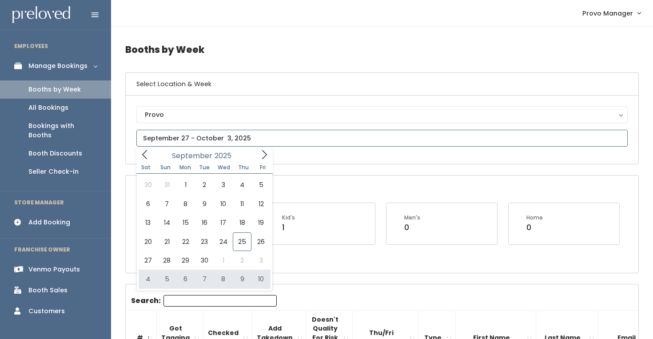
type input "October 4 to October 10"
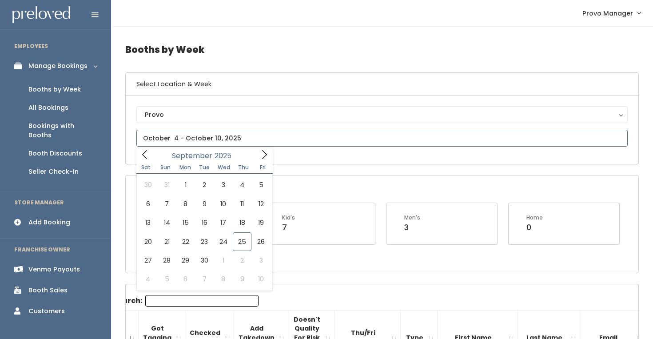
click at [213, 139] on input "text" at bounding box center [381, 138] width 491 height 17
click at [260, 154] on icon at bounding box center [264, 155] width 10 height 10
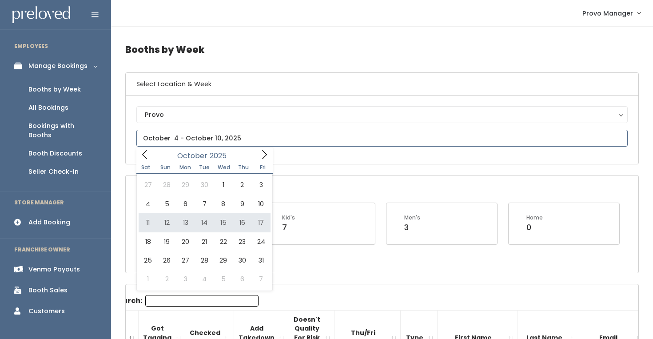
type input "October 11 to October 17"
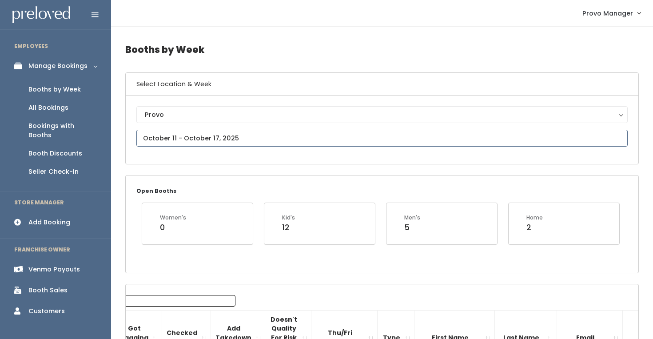
click at [214, 139] on input "text" at bounding box center [381, 138] width 491 height 17
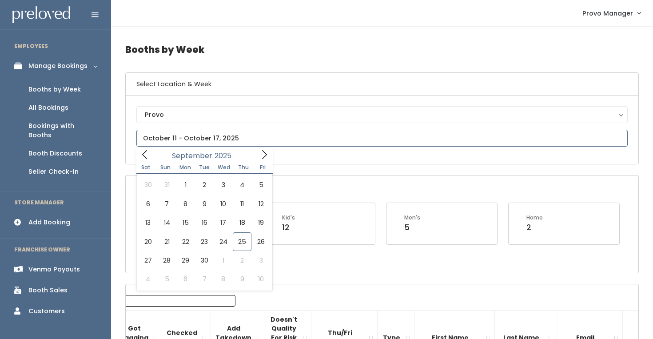
click at [263, 154] on icon at bounding box center [264, 155] width 10 height 10
type input "[DATE] to [DATE]"
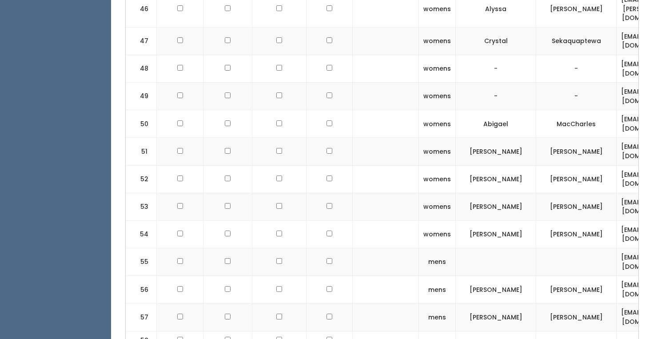
scroll to position [1624, 0]
